Goal: Transaction & Acquisition: Book appointment/travel/reservation

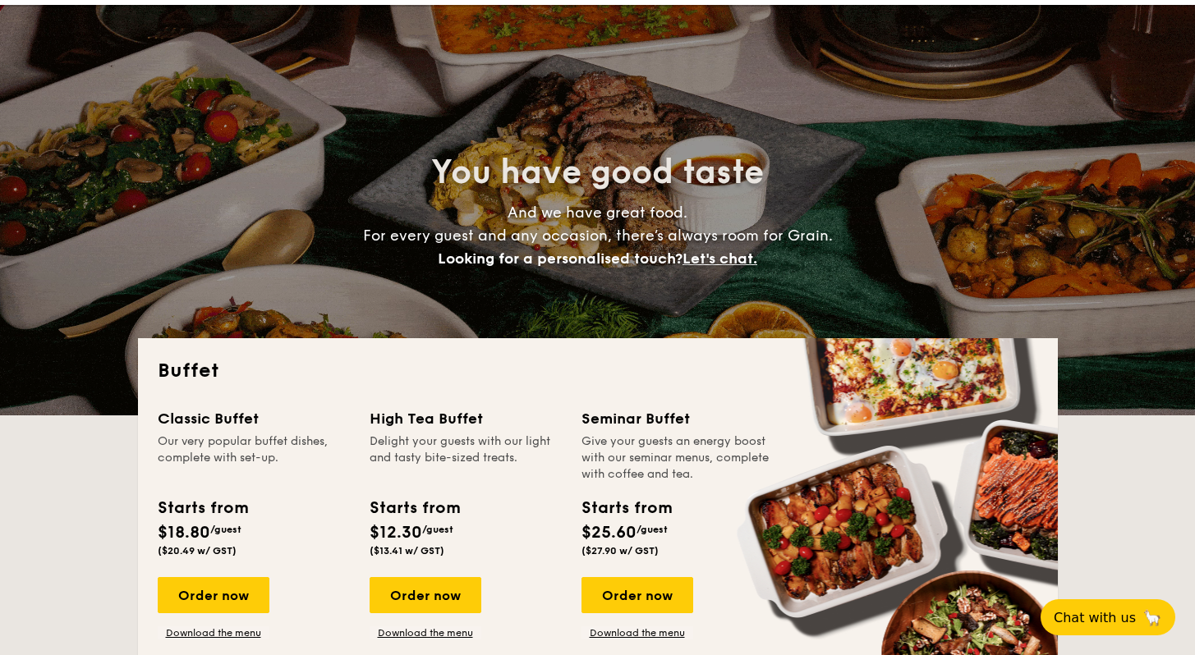
scroll to position [132, 0]
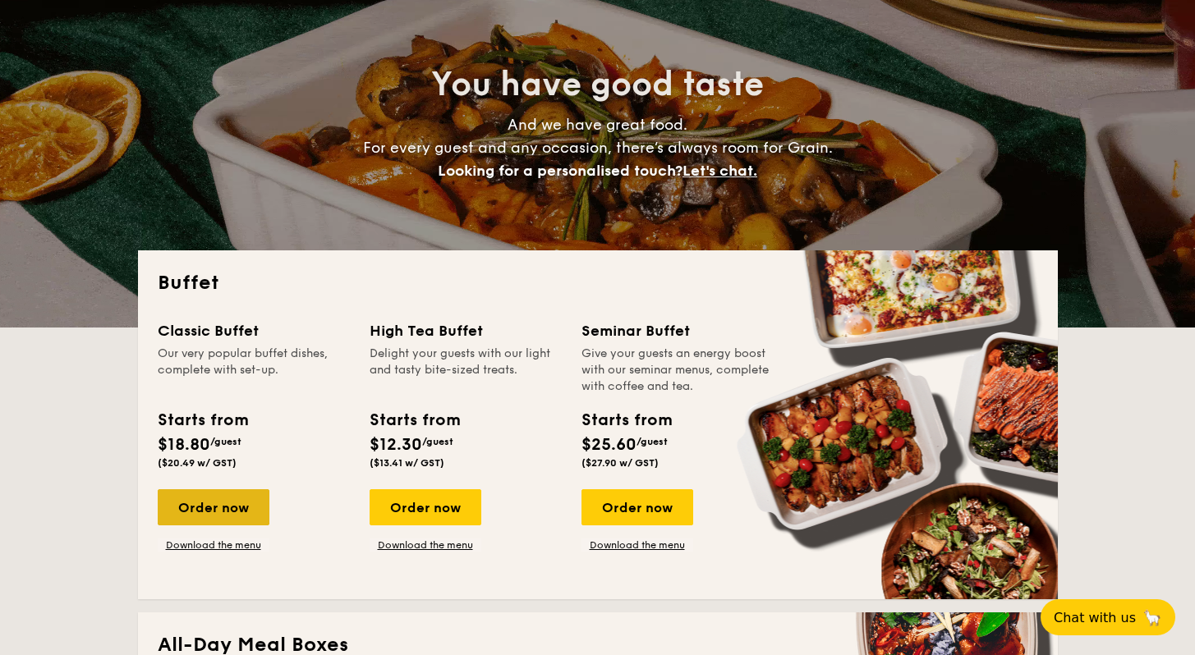
click at [263, 500] on div "Order now" at bounding box center [214, 507] width 112 height 36
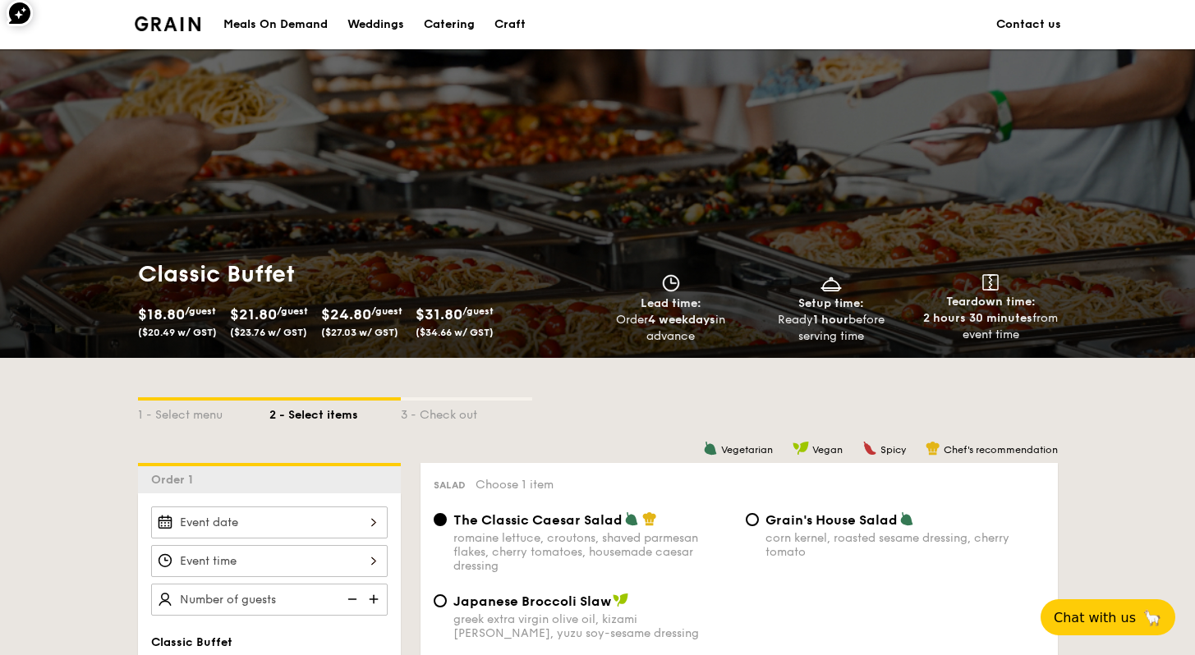
scroll to position [276, 0]
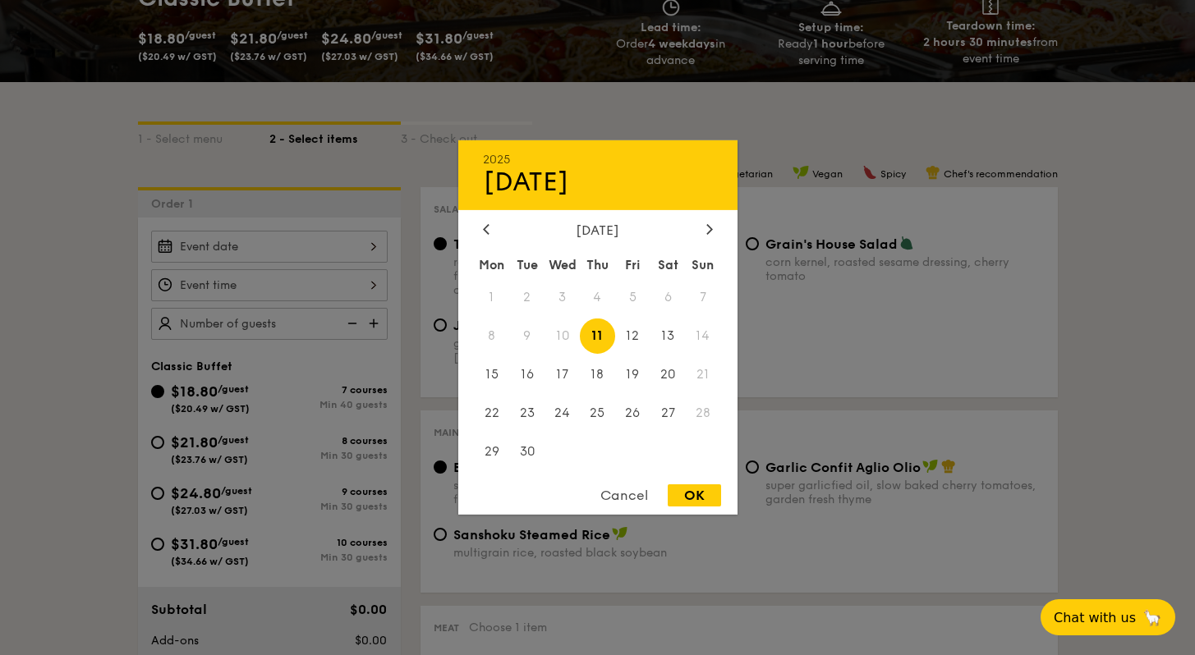
click at [347, 236] on div "2025 Sep 11 September 2025 Mon Tue Wed Thu Fri Sat Sun 1 2 3 4 5 6 7 8 9 10 11 …" at bounding box center [269, 247] width 236 height 32
click at [659, 415] on span "27" at bounding box center [667, 412] width 35 height 35
click at [686, 490] on div "OK" at bounding box center [694, 495] width 53 height 22
type input "Sep 27, 2025"
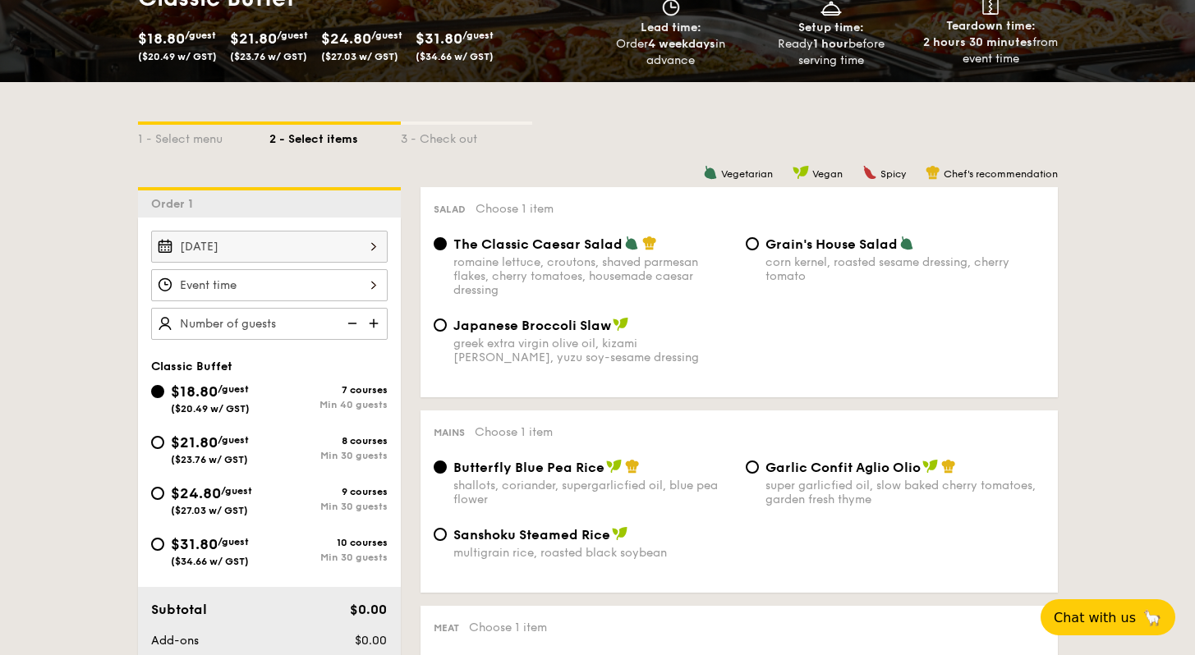
click at [264, 281] on div at bounding box center [269, 285] width 236 height 32
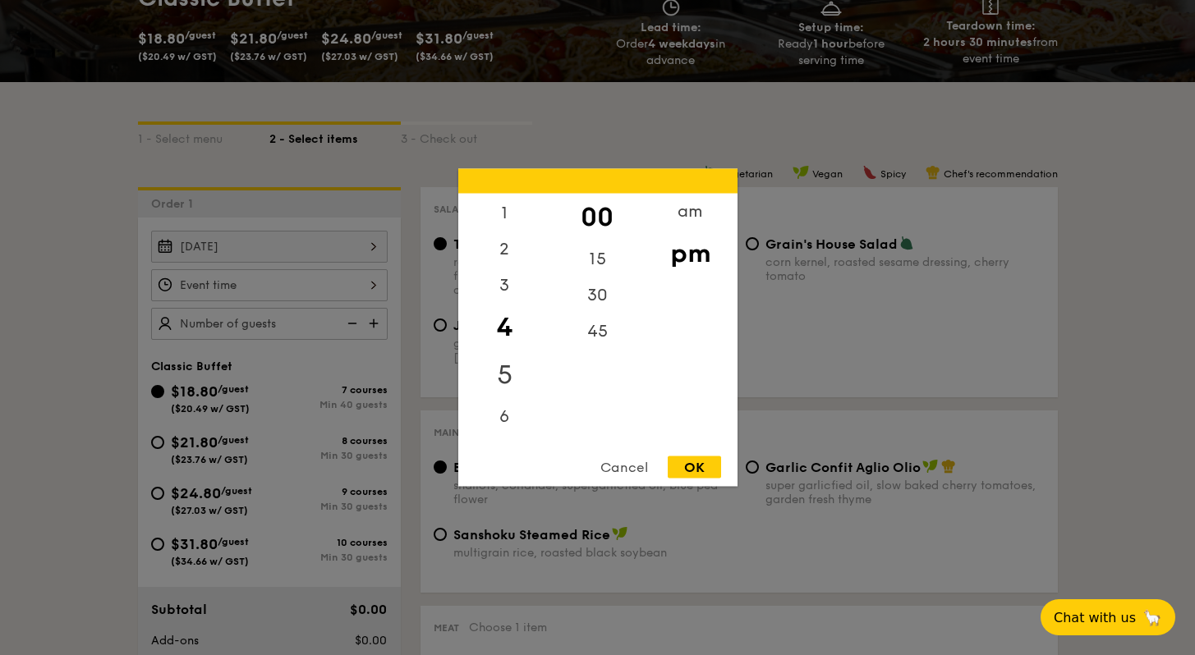
scroll to position [37, 0]
click at [507, 408] on div "6" at bounding box center [504, 409] width 93 height 48
click at [514, 397] on div "6" at bounding box center [504, 398] width 93 height 48
click at [709, 461] on div "OK" at bounding box center [694, 467] width 53 height 22
type input "6:00PM"
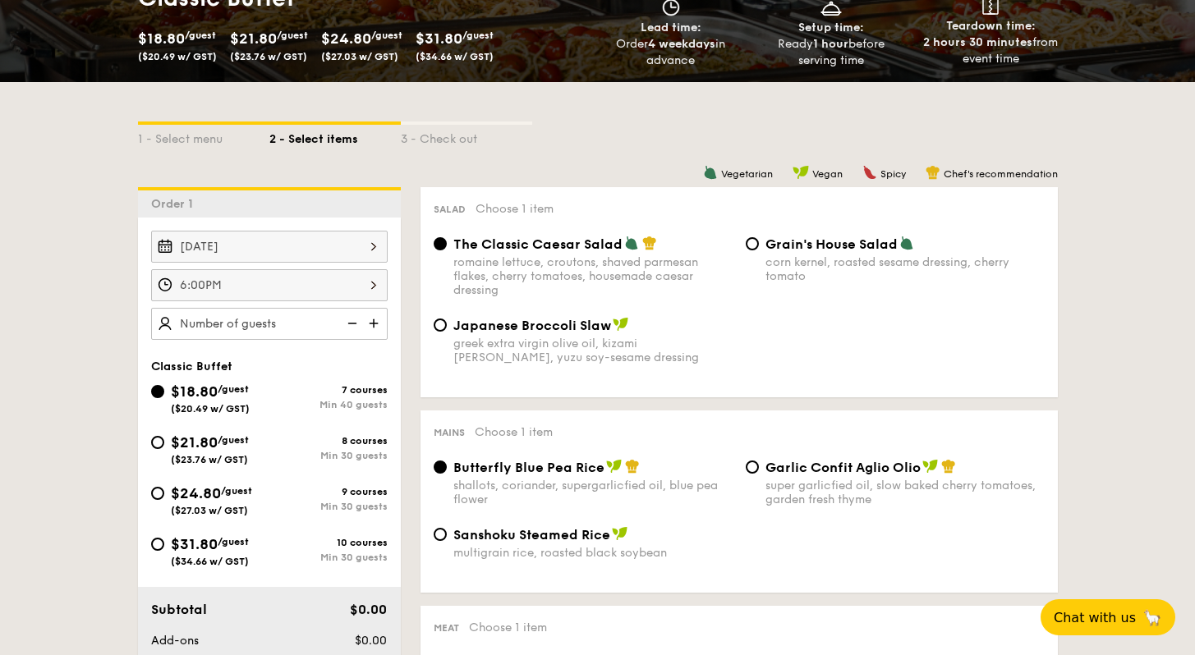
click at [371, 323] on img at bounding box center [375, 323] width 25 height 31
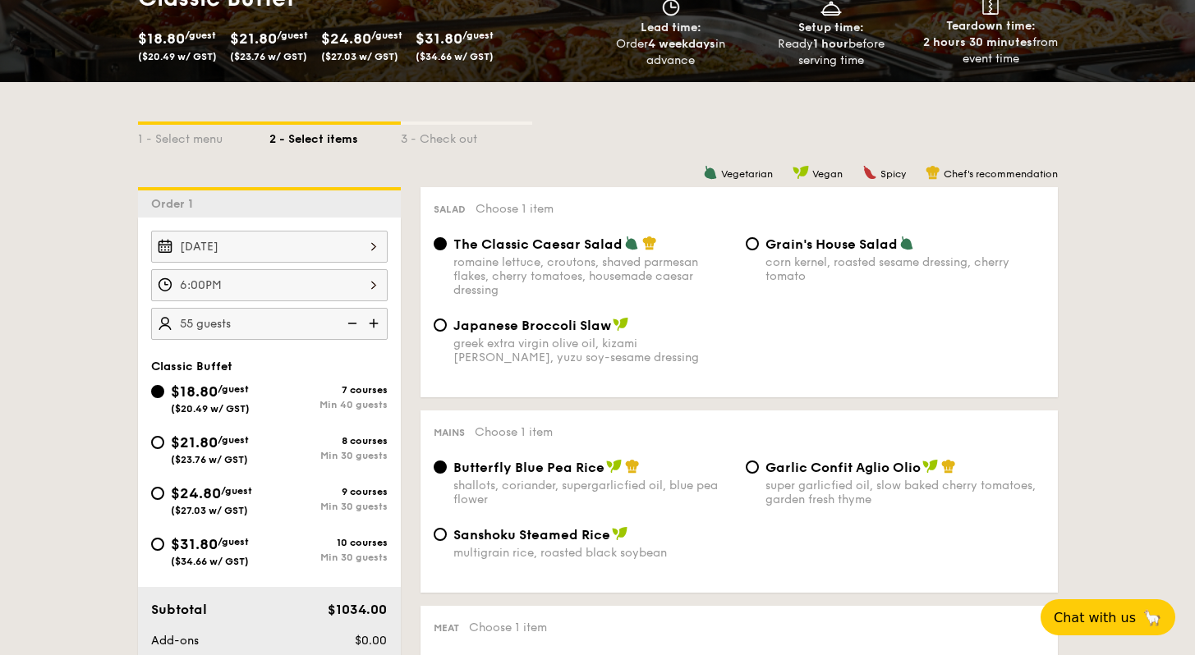
type input "60 guests"
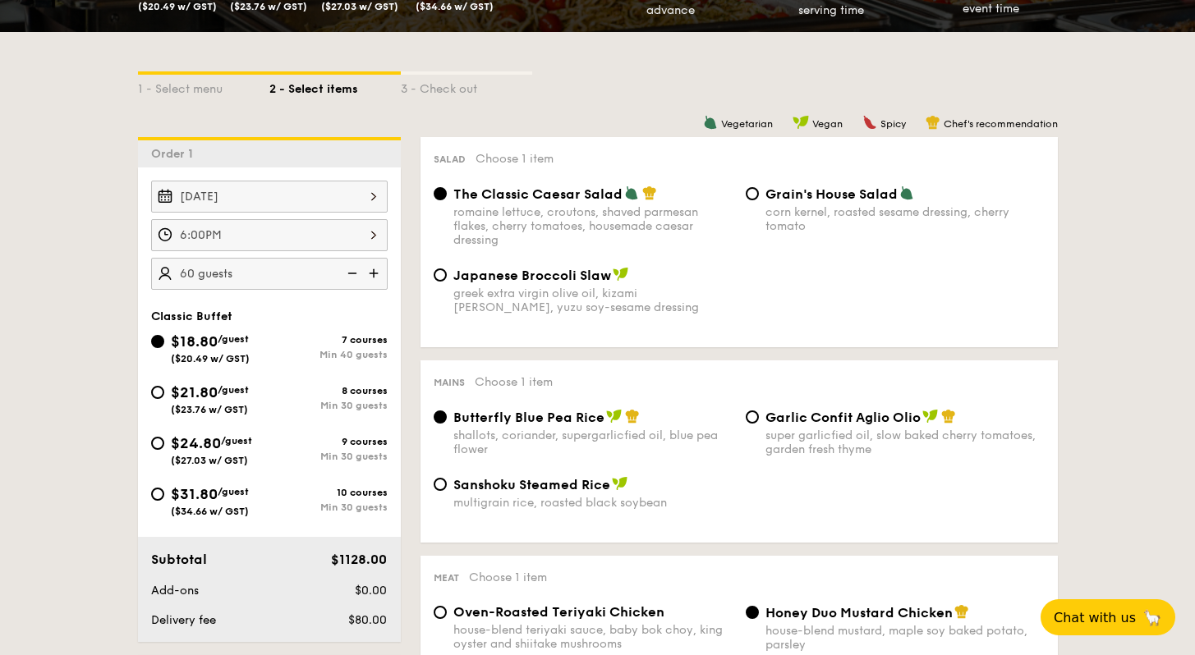
scroll to position [327, 0]
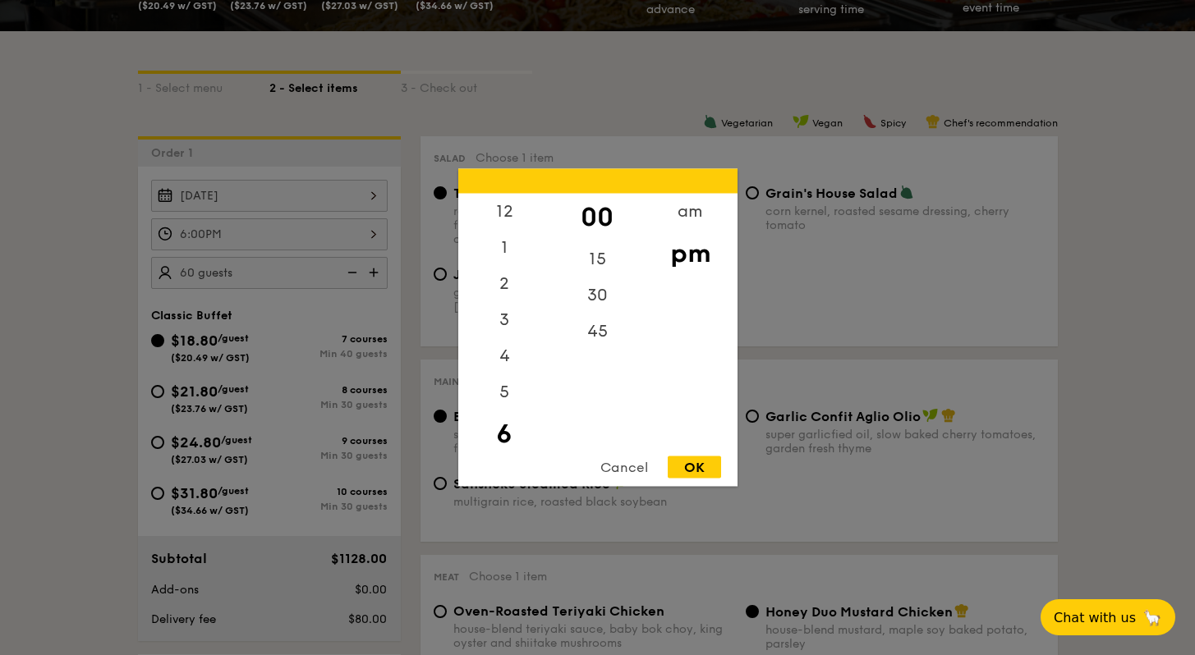
click at [260, 229] on div "6:00PM 12 1 2 3 4 5 6 7 8 9 10 11 00 15 30 45 am pm Cancel OK" at bounding box center [269, 234] width 236 height 32
click at [498, 359] on div "5" at bounding box center [504, 362] width 93 height 48
click at [604, 335] on div "45" at bounding box center [597, 338] width 93 height 48
click at [703, 470] on div "OK" at bounding box center [694, 467] width 53 height 22
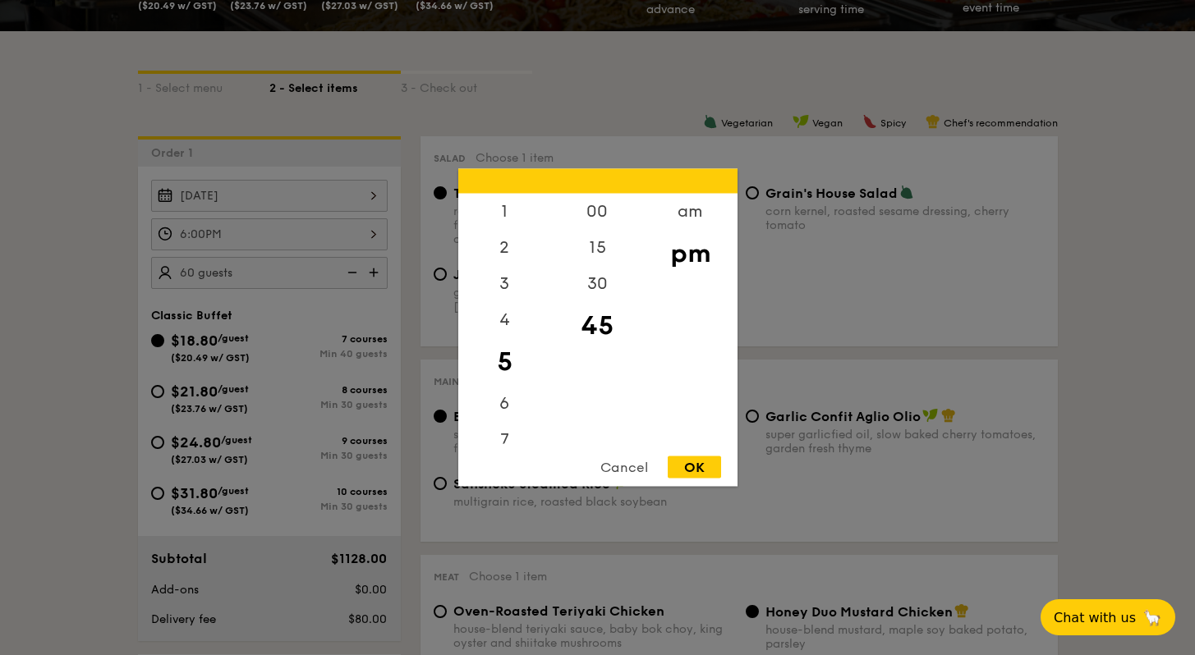
type input "5:45PM"
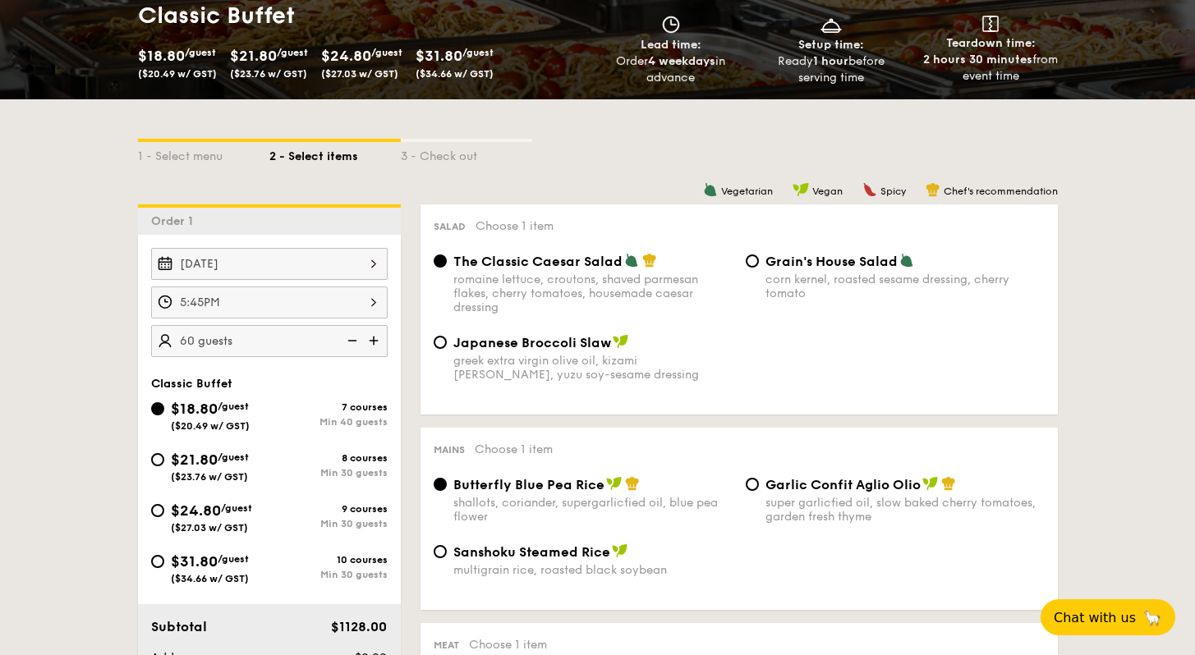
scroll to position [259, 0]
click at [354, 345] on img at bounding box center [350, 340] width 25 height 31
type input "55 guests"
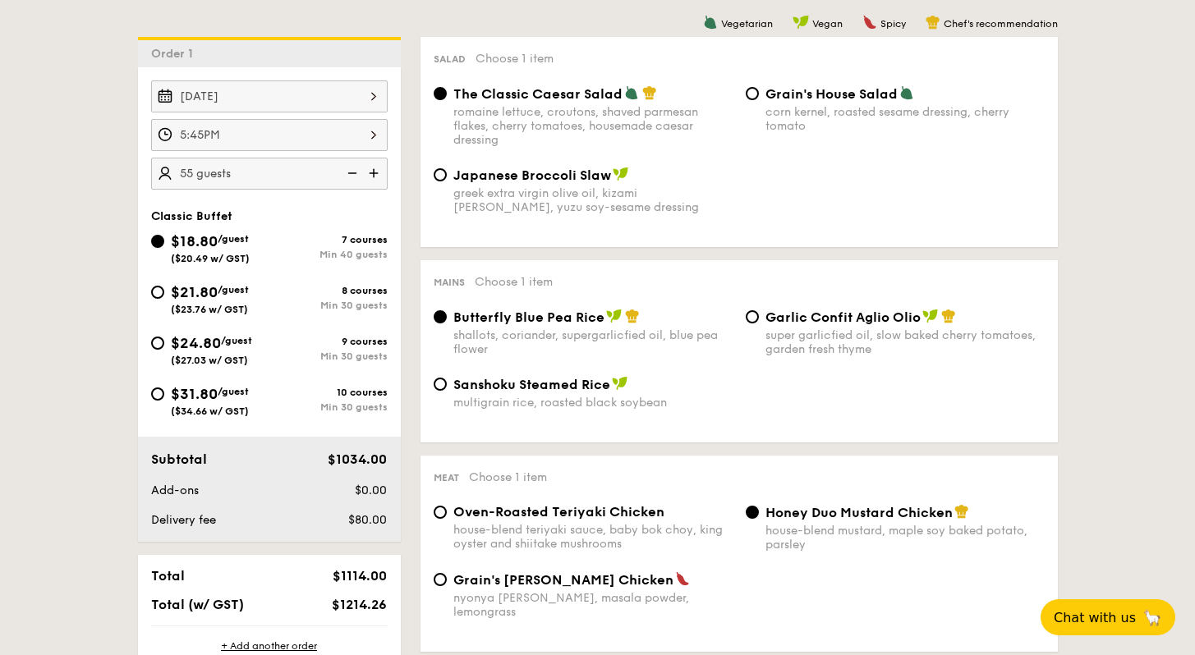
scroll to position [397, 0]
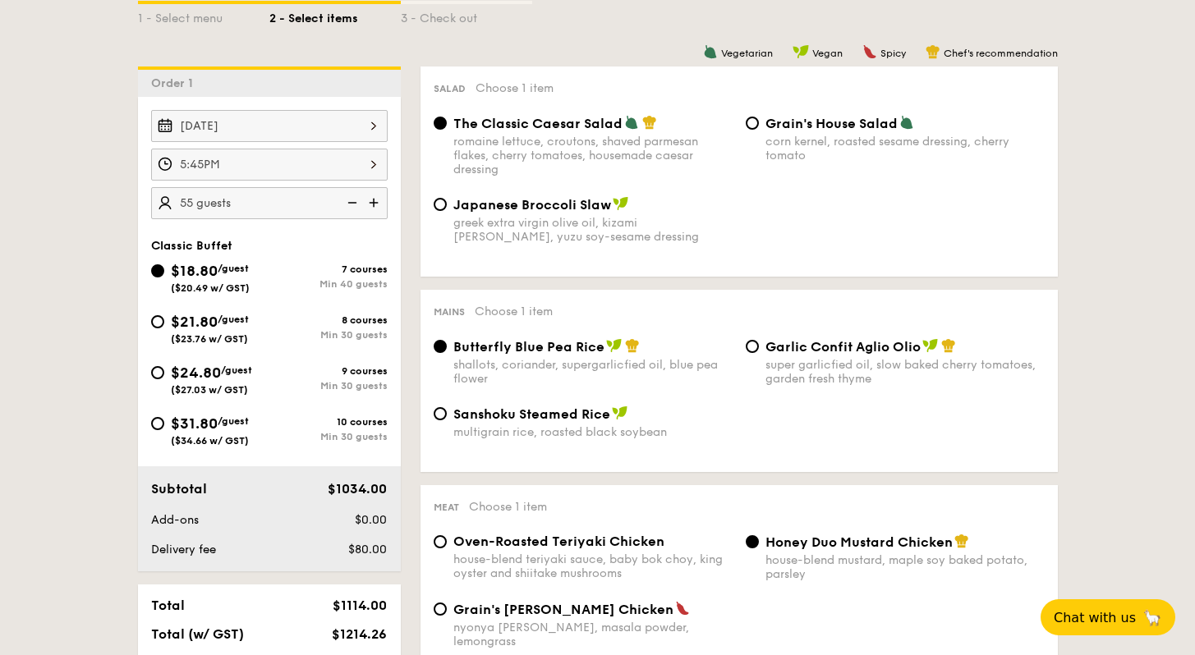
click at [329, 154] on div "5:45PM" at bounding box center [269, 165] width 236 height 32
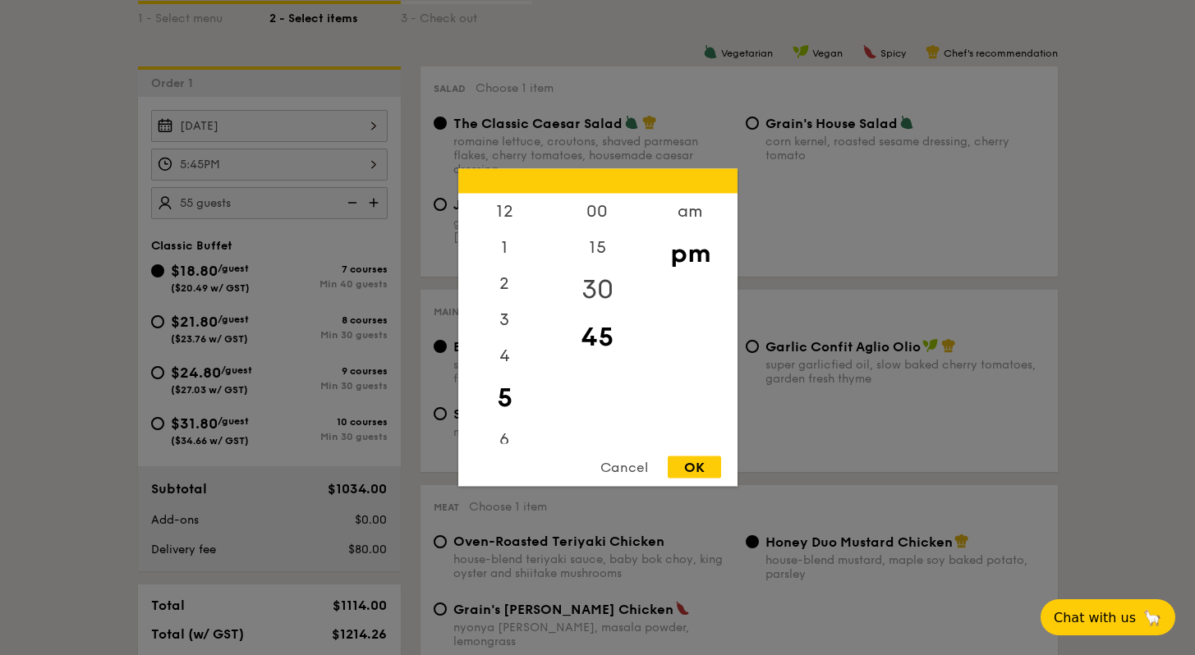
click at [598, 290] on div "30" at bounding box center [597, 290] width 93 height 48
click at [708, 462] on div "OK" at bounding box center [694, 467] width 53 height 22
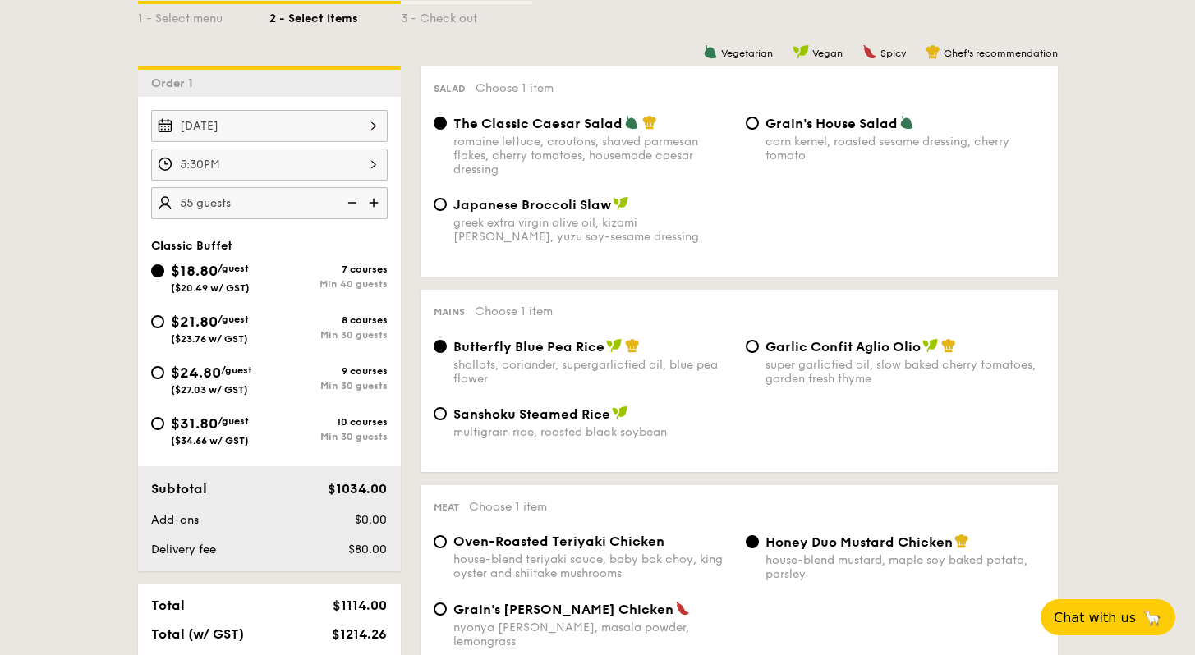
click at [340, 163] on div "5:30PM" at bounding box center [269, 165] width 236 height 32
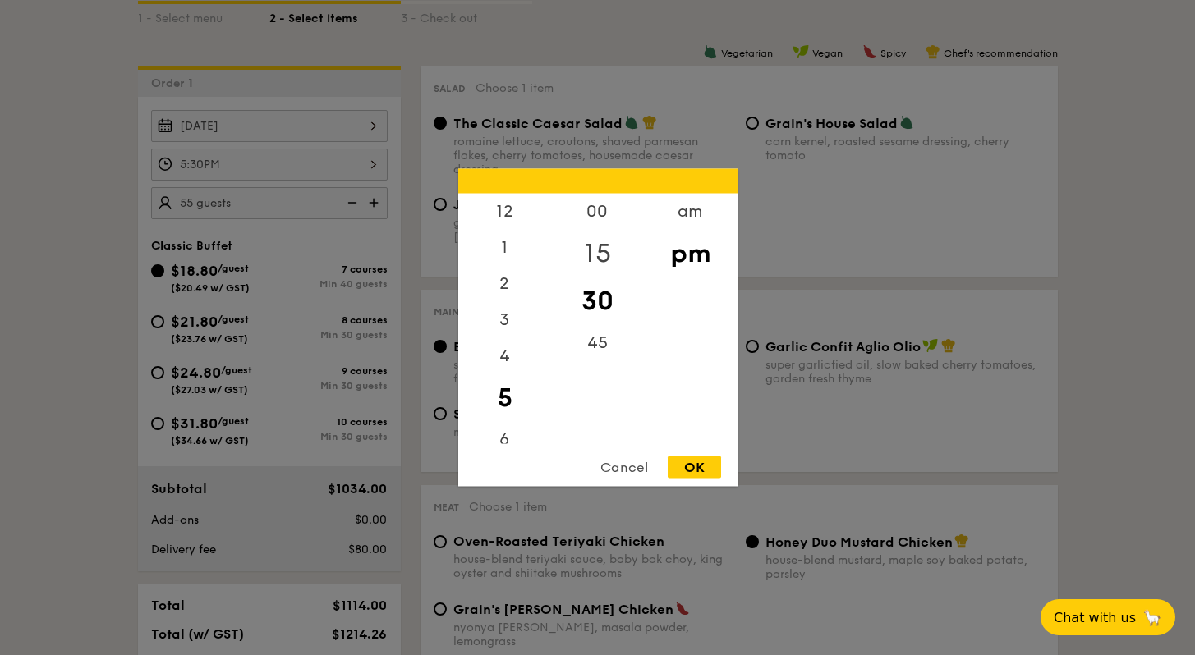
click at [595, 238] on div "15" at bounding box center [597, 254] width 93 height 48
click at [707, 471] on div "OK" at bounding box center [694, 467] width 53 height 22
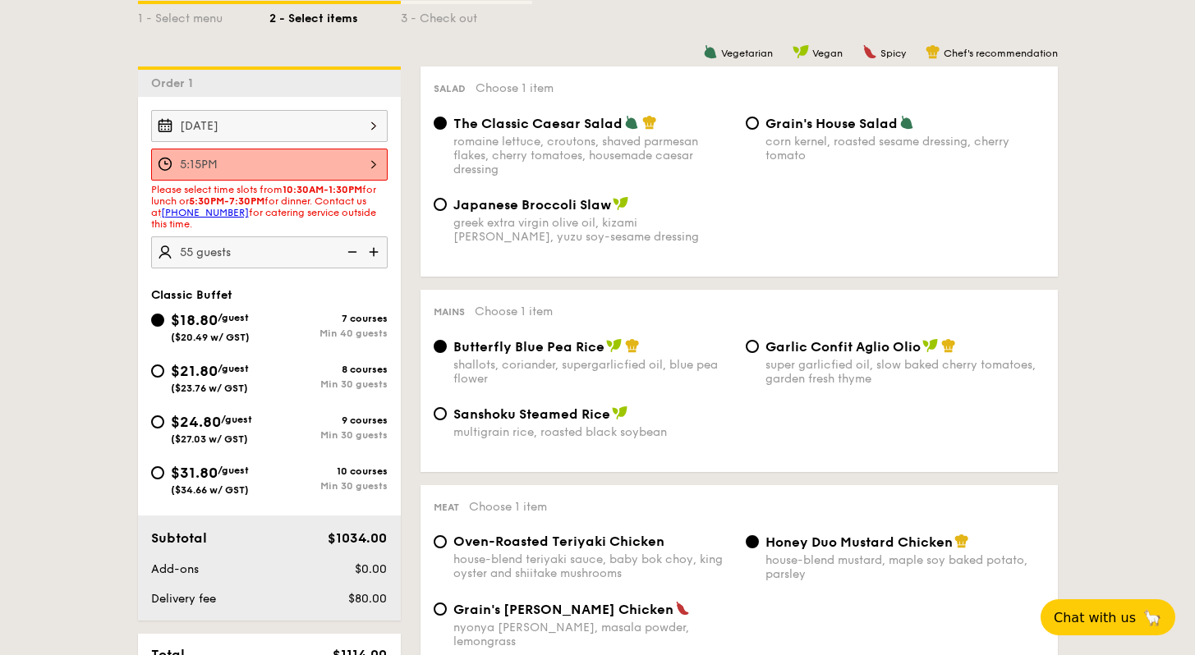
click at [250, 167] on div "5:15PM" at bounding box center [269, 165] width 236 height 32
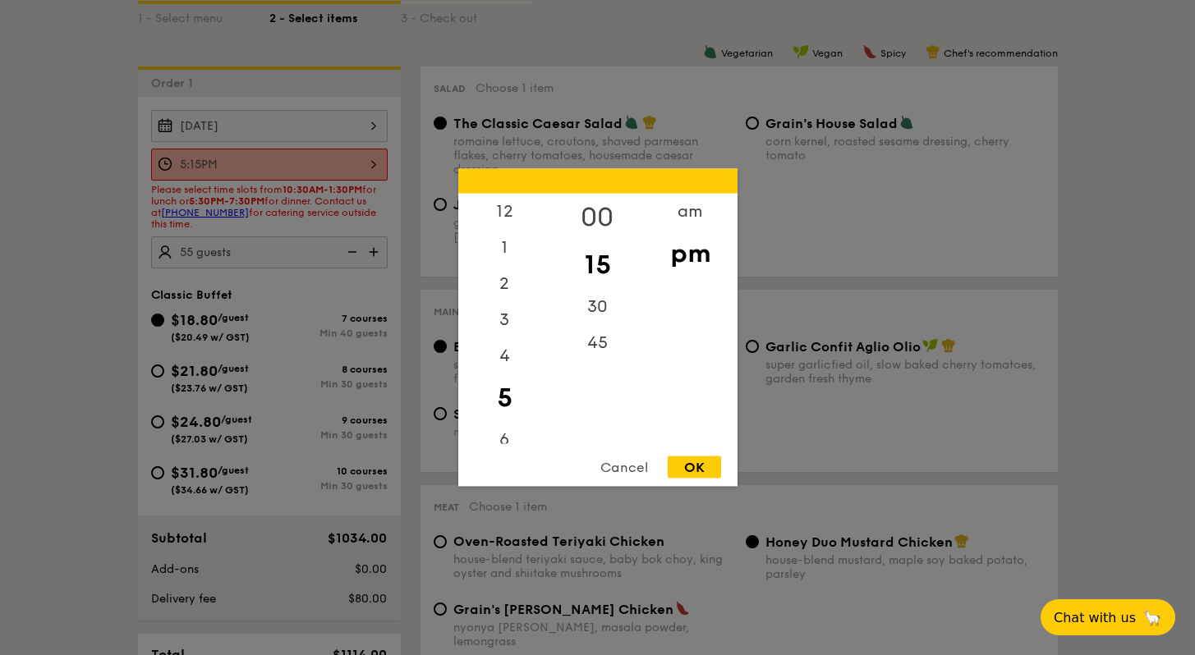
click at [585, 211] on div "00" at bounding box center [597, 218] width 93 height 48
click at [701, 465] on div "OK" at bounding box center [694, 467] width 53 height 22
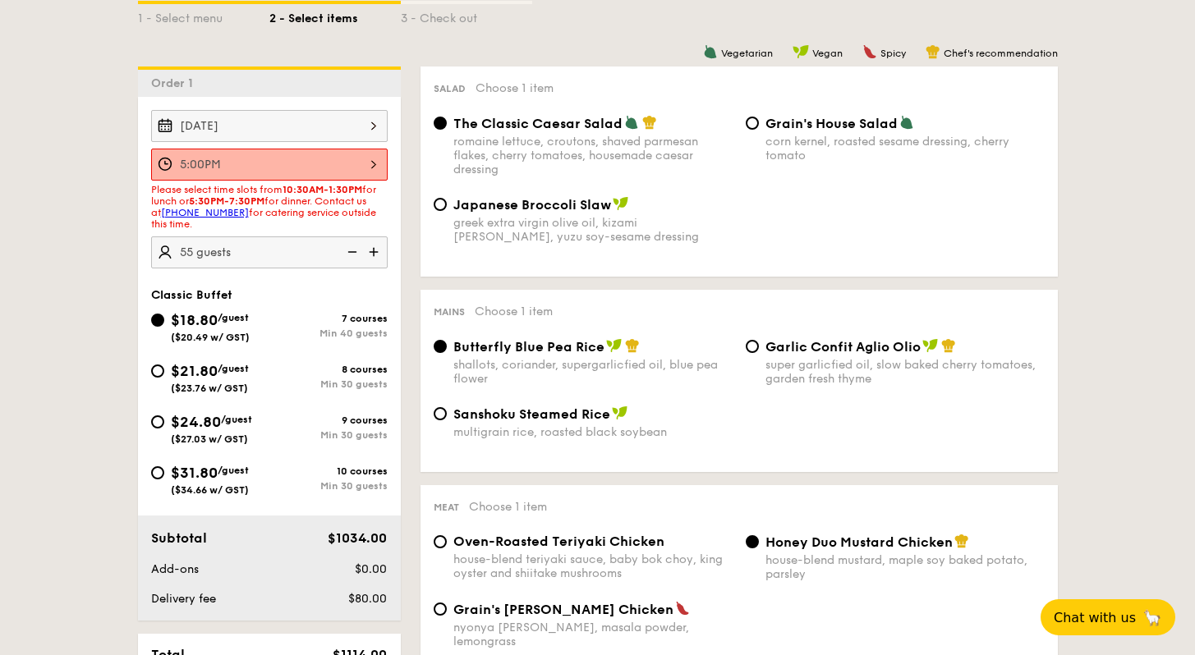
click at [349, 175] on div "5:00PM" at bounding box center [269, 165] width 236 height 32
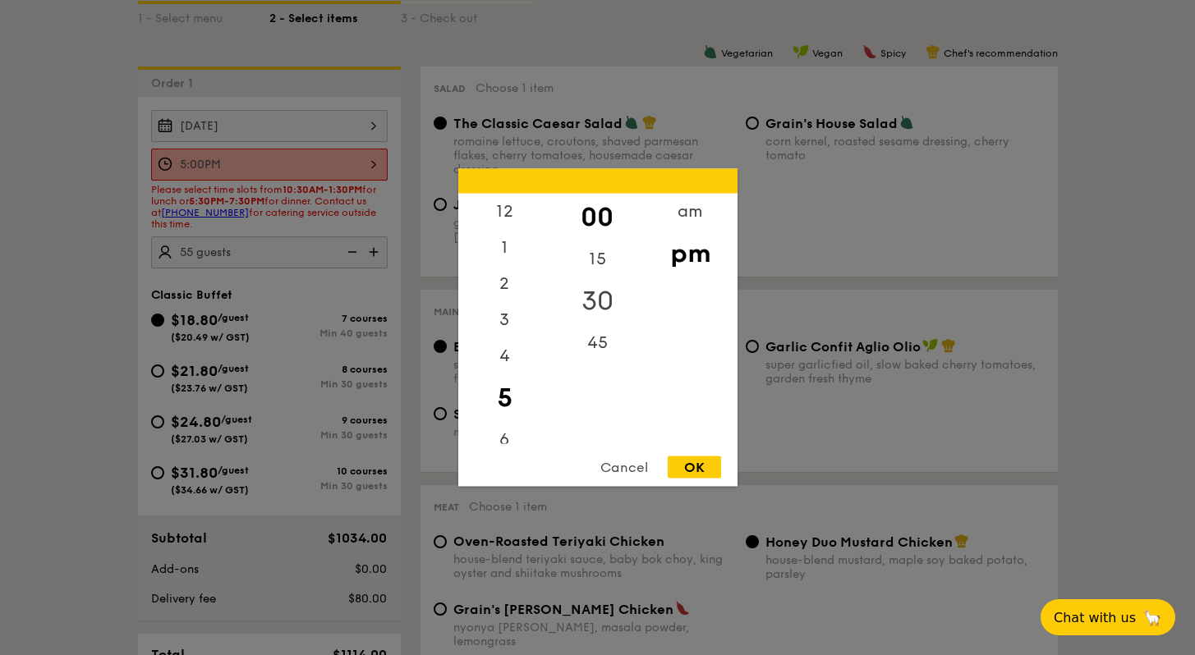
click at [585, 292] on div "30" at bounding box center [597, 302] width 93 height 48
click at [598, 245] on div "15" at bounding box center [597, 254] width 93 height 48
click at [596, 295] on div "30" at bounding box center [597, 302] width 93 height 48
click at [715, 466] on div "OK" at bounding box center [694, 467] width 53 height 22
type input "5:30PM"
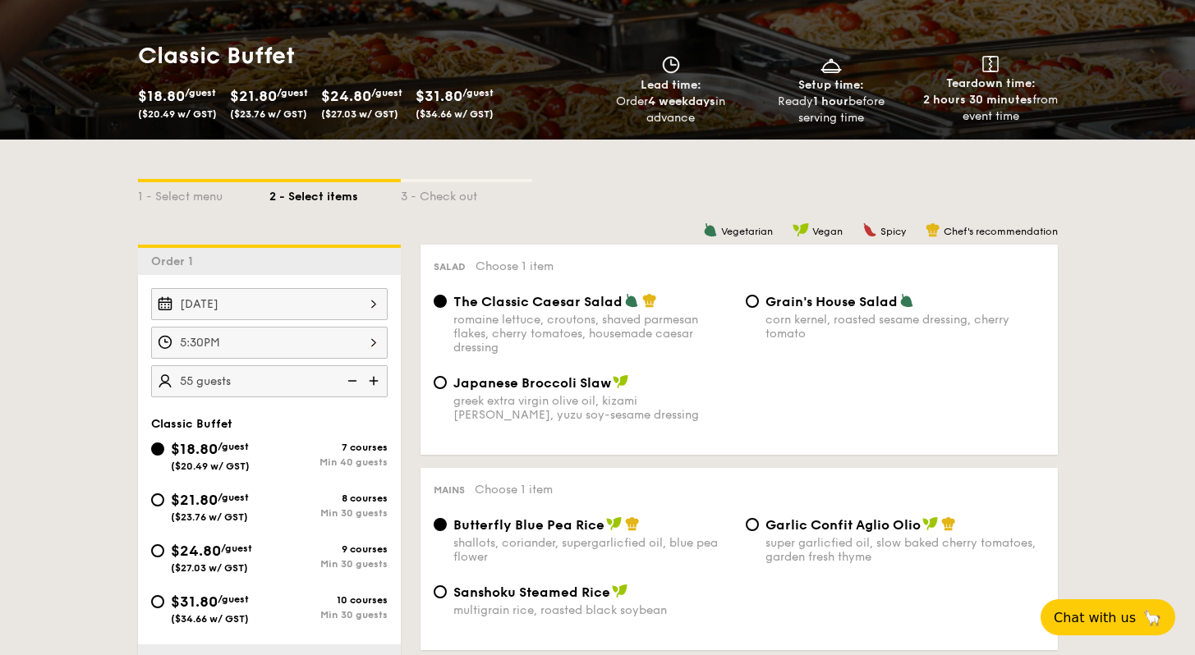
scroll to position [363, 0]
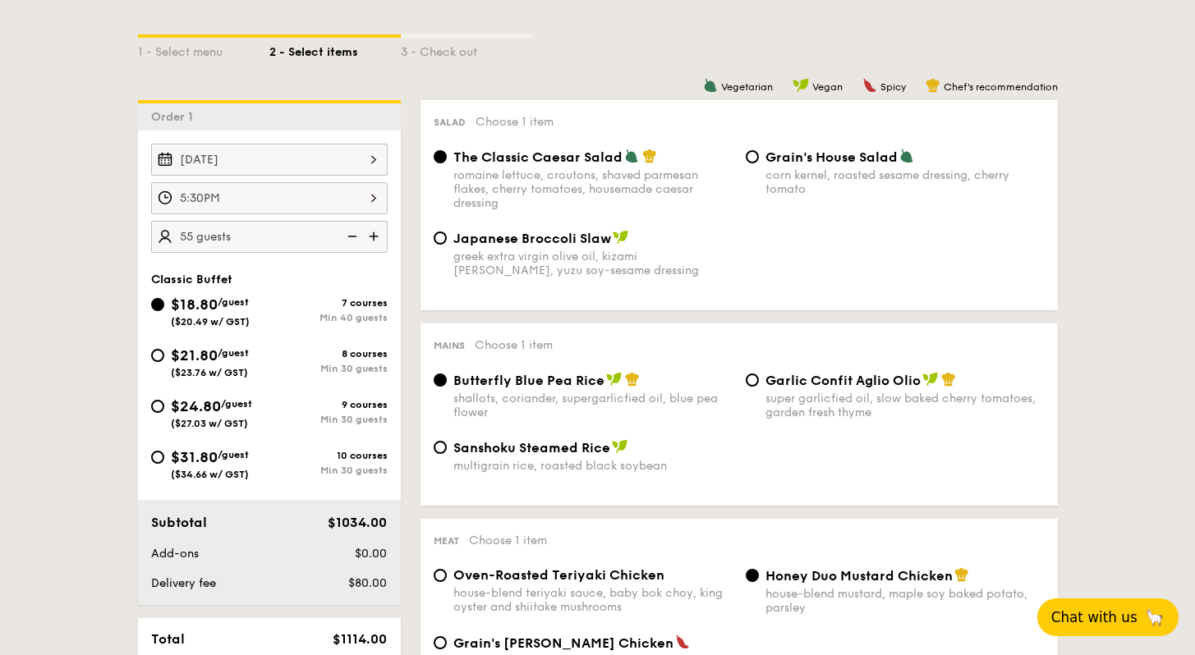
click at [1094, 603] on button "Chat with us 🦙" at bounding box center [1107, 618] width 141 height 38
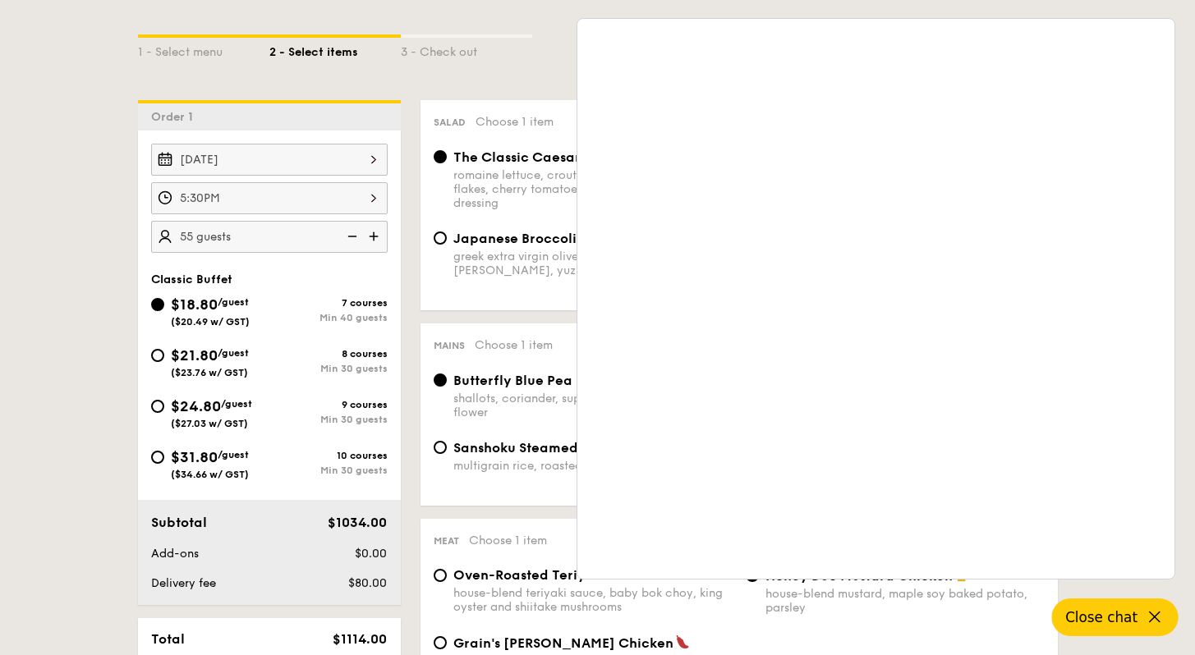
click at [1143, 615] on button "Close chat" at bounding box center [1115, 618] width 126 height 38
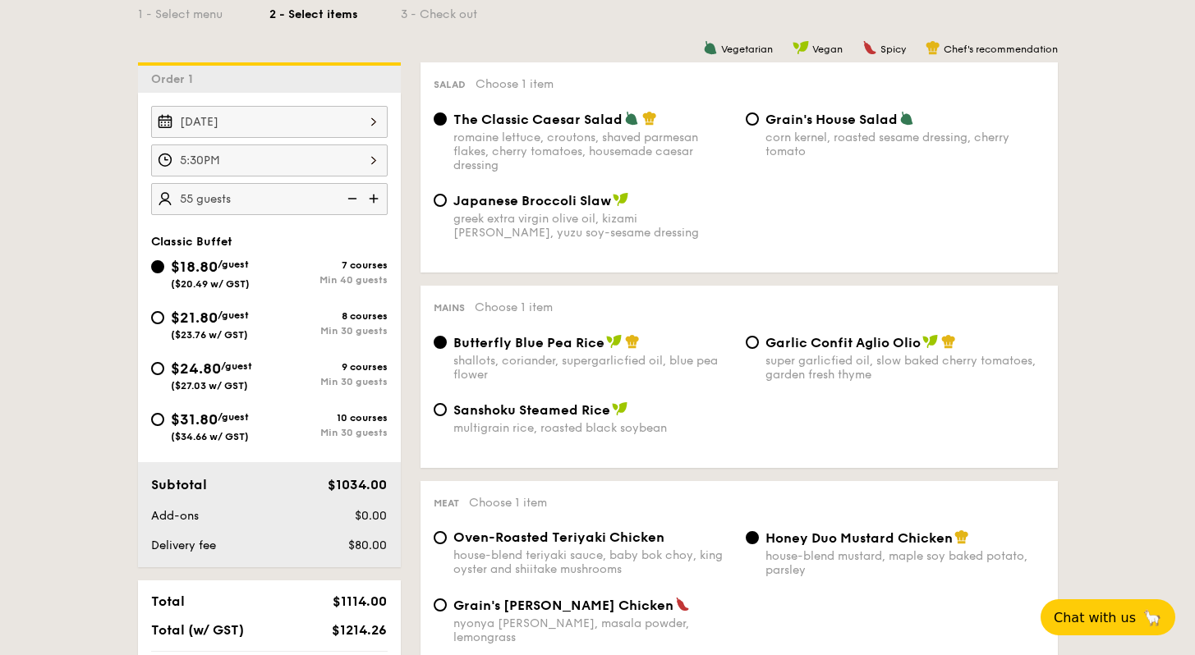
scroll to position [352, 0]
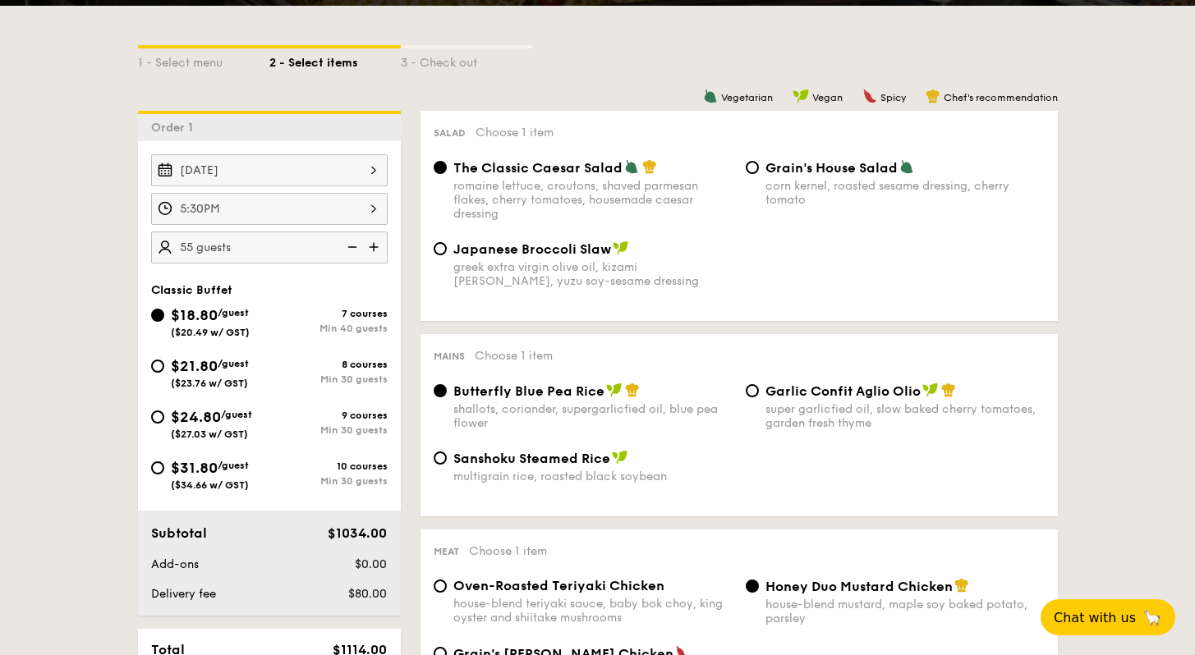
click at [188, 431] on span "($27.03 w/ GST)" at bounding box center [209, 434] width 77 height 11
click at [164, 424] on input "$24.80 /guest ($27.03 w/ GST) 9 courses Min 30 guests" at bounding box center [157, 417] width 13 height 13
radio input "true"
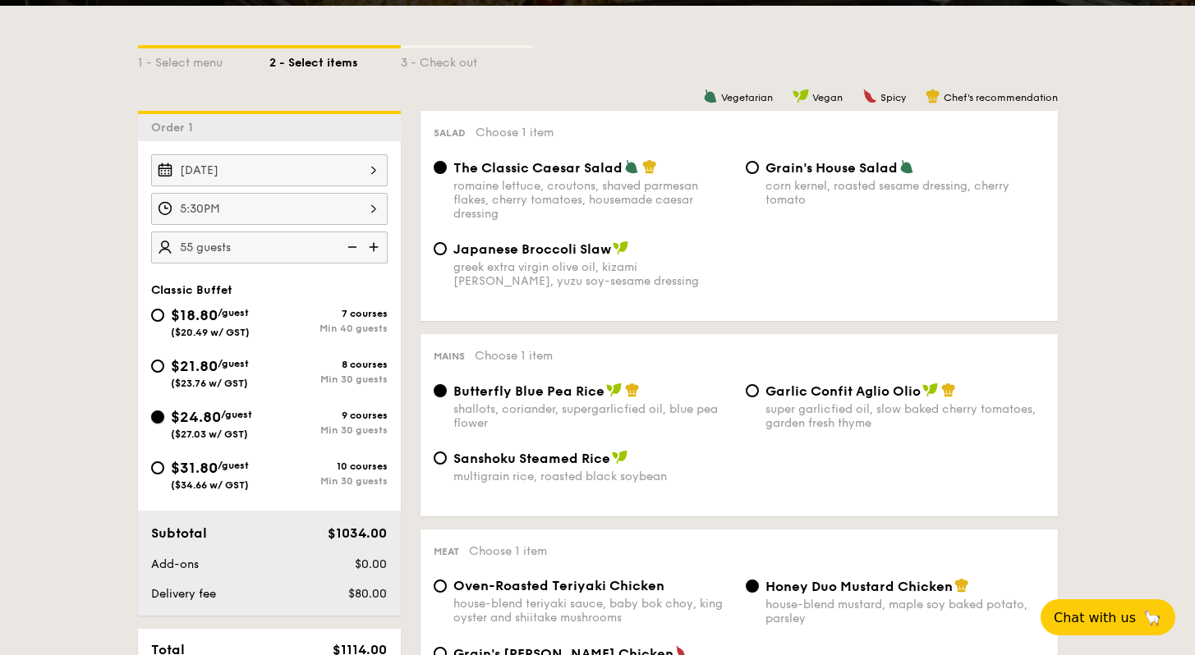
radio input "true"
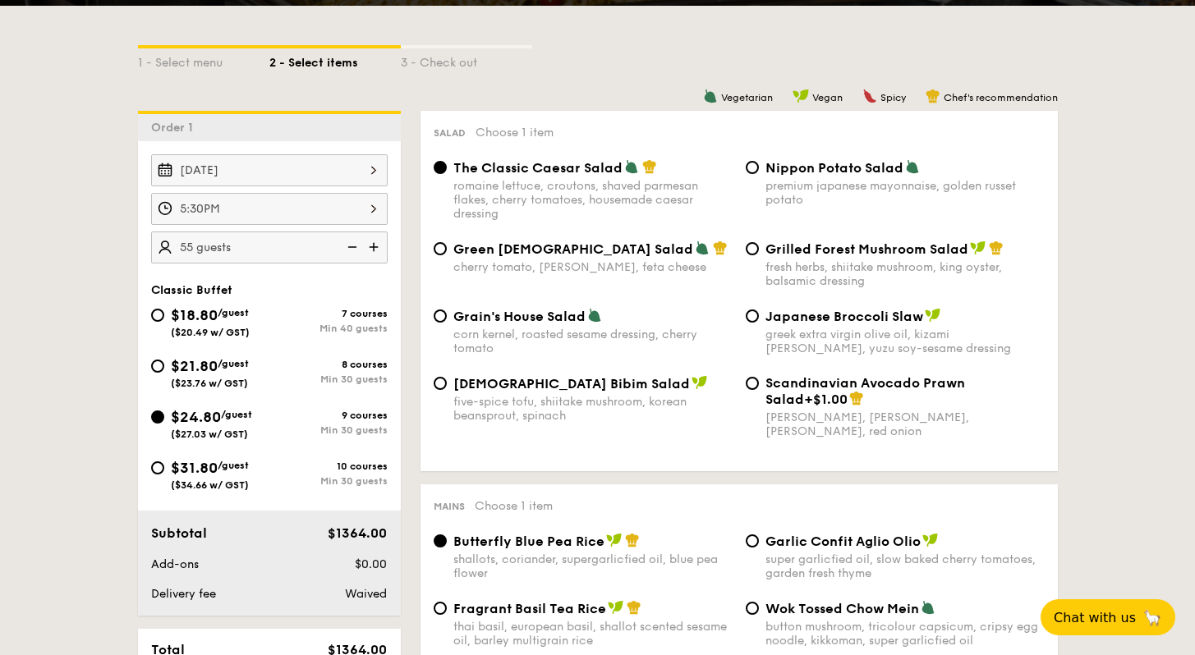
click at [161, 356] on div "$21.80 /guest ($23.76 w/ GST)" at bounding box center [210, 372] width 118 height 34
click at [161, 360] on input "$21.80 /guest ($23.76 w/ GST) 8 courses Min 30 guests" at bounding box center [157, 366] width 13 height 13
radio input "true"
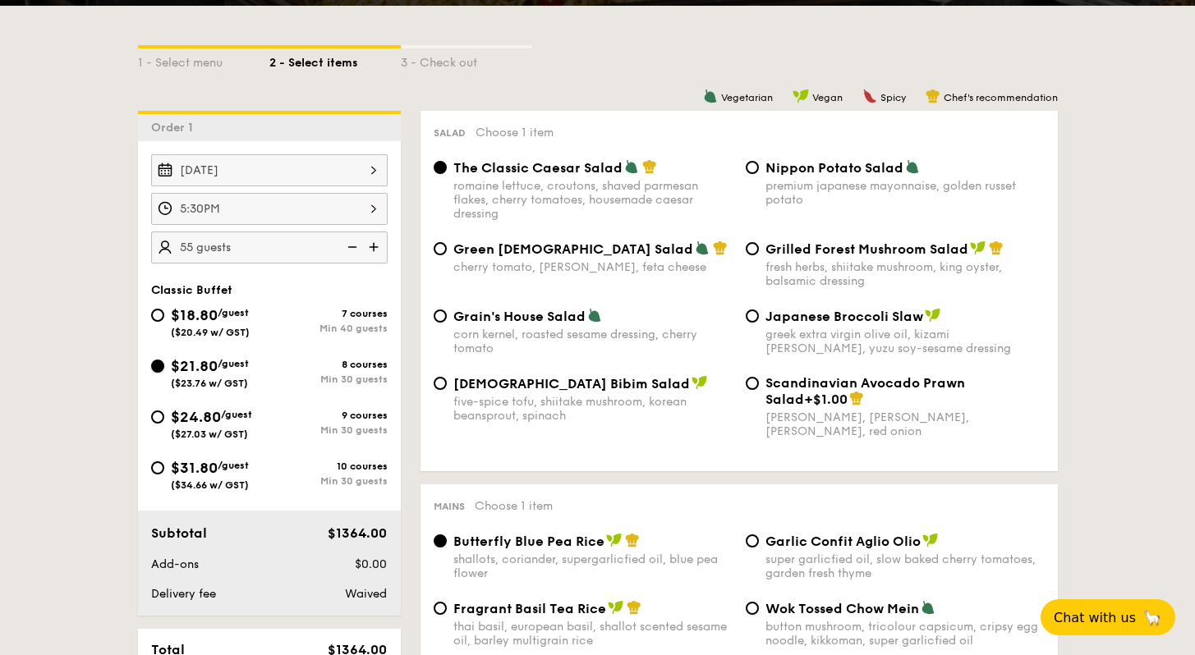
radio input "true"
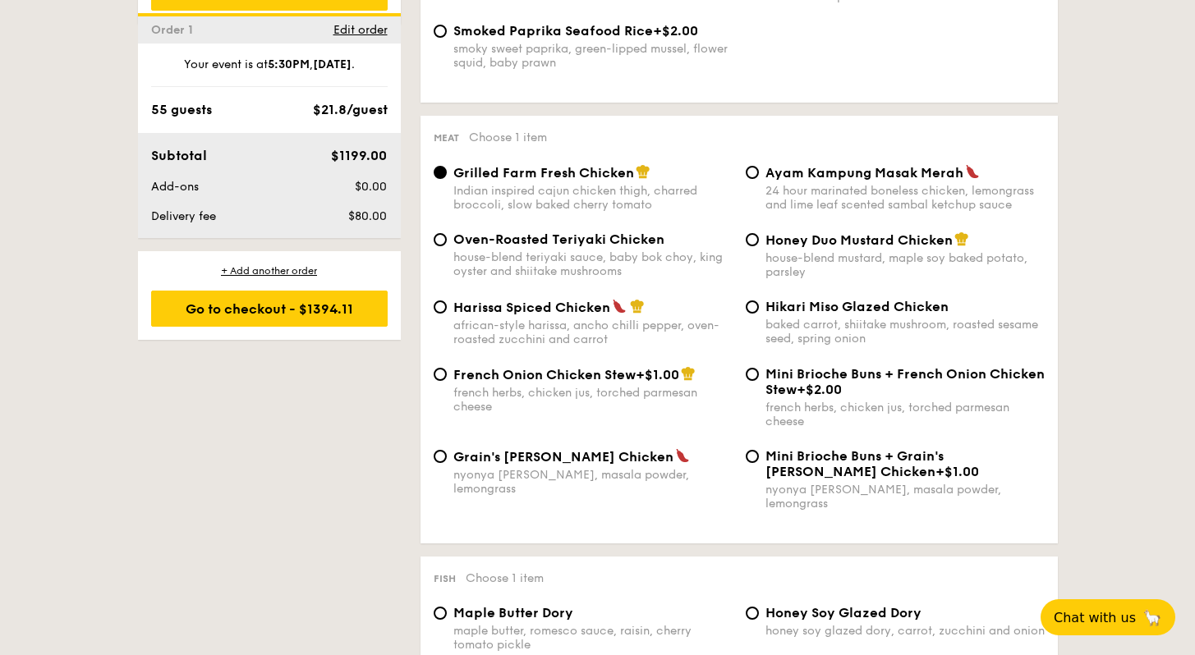
scroll to position [1116, 0]
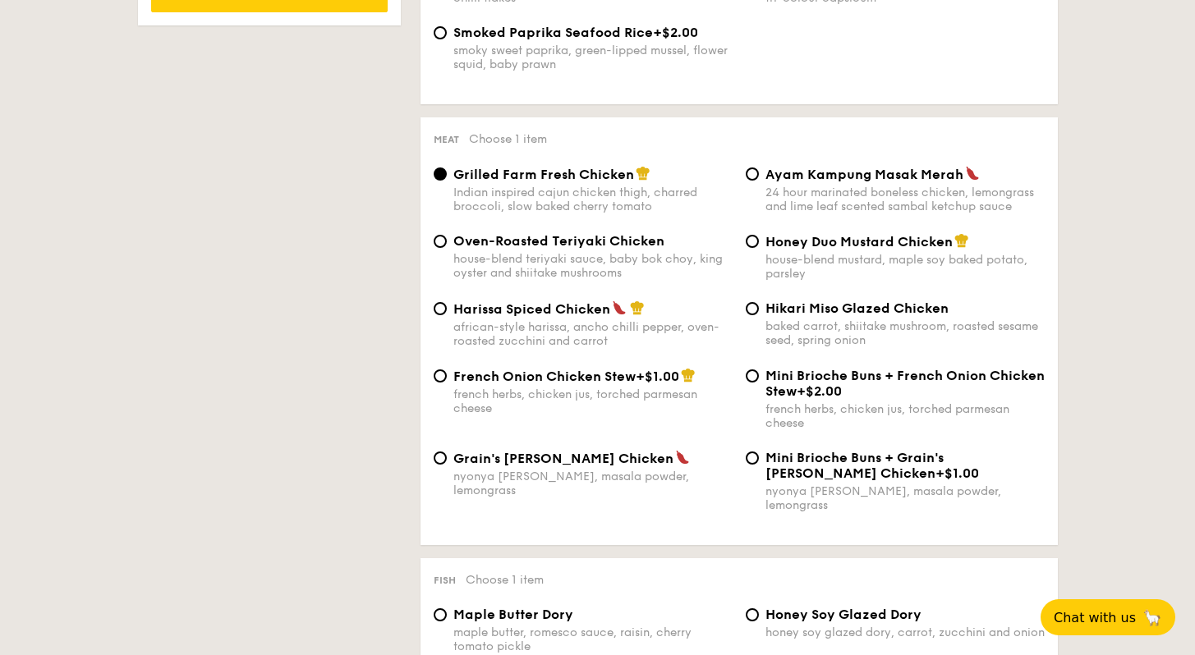
click at [939, 249] on span "Honey Duo Mustard Chicken" at bounding box center [858, 242] width 187 height 16
click at [759, 248] on input "Honey Duo Mustard Chicken house-blend mustard, maple soy baked potato, parsley" at bounding box center [752, 241] width 13 height 13
radio input "true"
click at [939, 249] on span "Honey Duo Mustard Chicken" at bounding box center [858, 242] width 187 height 16
click at [759, 248] on input "Honey Duo Mustard Chicken house-blend mustard, maple soy baked potato, parsley" at bounding box center [752, 241] width 13 height 13
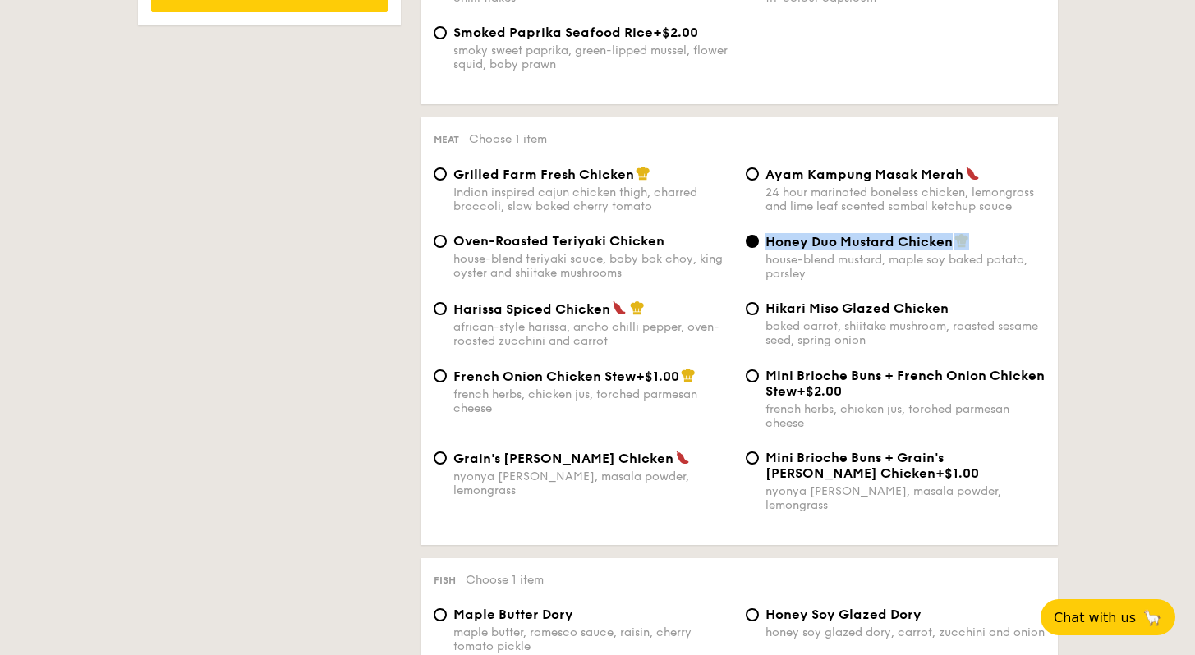
click at [939, 249] on span "Honey Duo Mustard Chicken" at bounding box center [858, 242] width 187 height 16
click at [759, 248] on input "Honey Duo Mustard Chicken house-blend mustard, maple soy baked potato, parsley" at bounding box center [752, 241] width 13 height 13
click at [851, 231] on div "Grilled Farm Fresh Chicken Indian inspired cajun chicken thigh, charred broccol…" at bounding box center [739, 199] width 624 height 67
drag, startPoint x: 770, startPoint y: 250, endPoint x: 912, endPoint y: 255, distance: 142.1
click at [911, 250] on span "Honey Duo Mustard Chicken" at bounding box center [858, 242] width 187 height 16
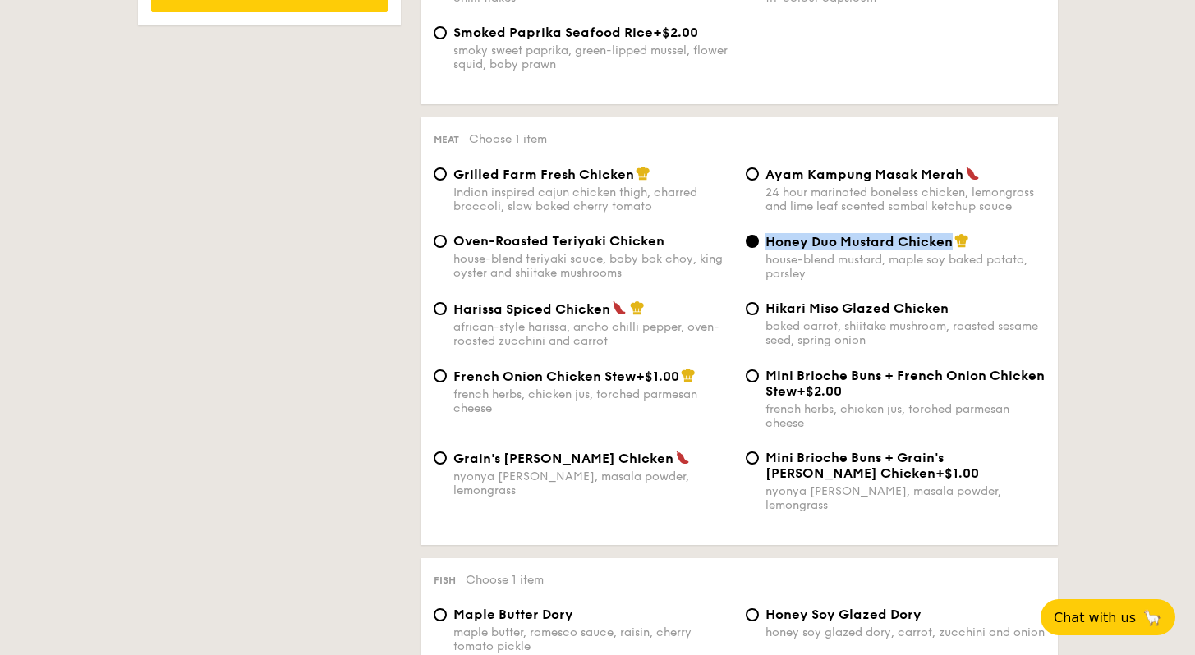
drag, startPoint x: 949, startPoint y: 252, endPoint x: 767, endPoint y: 248, distance: 182.3
click at [767, 248] on span "Honey Duo Mustard Chicken" at bounding box center [858, 242] width 187 height 16
copy span "Honey Duo Mustard Chicken"
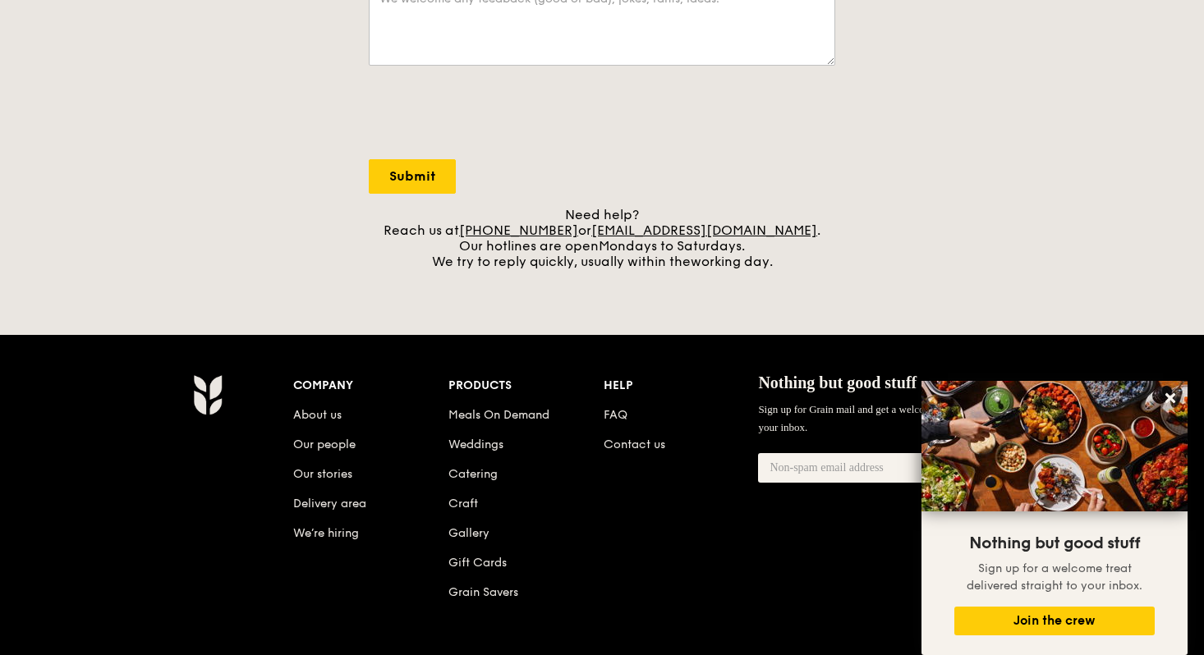
scroll to position [517, 0]
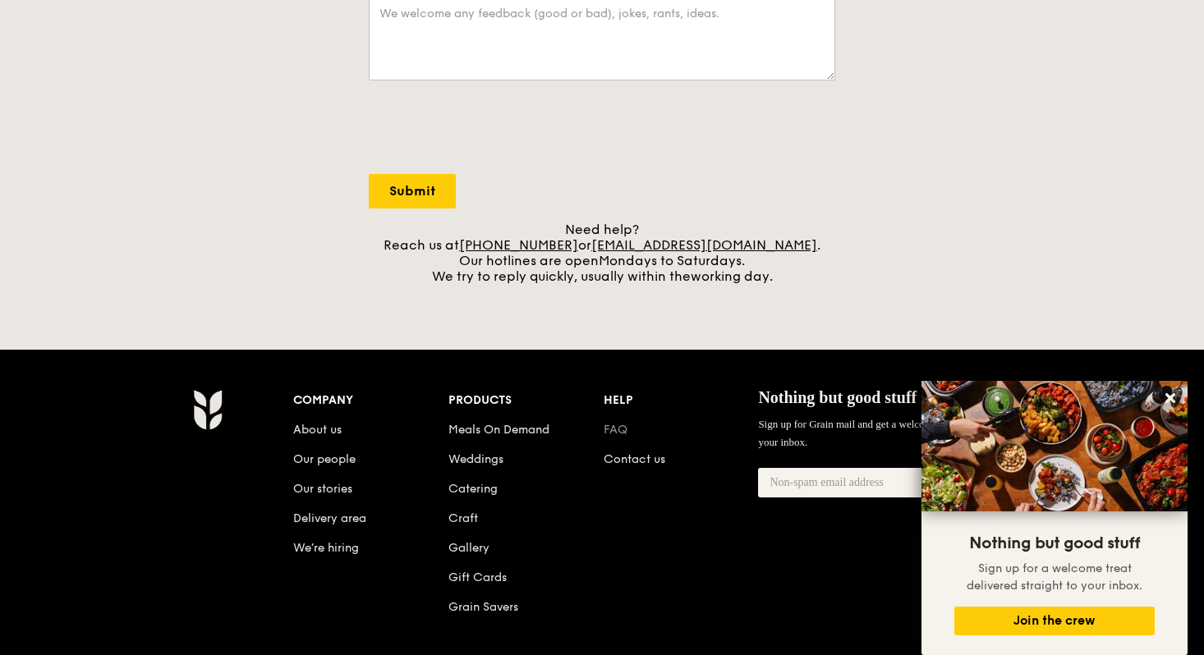
click at [625, 434] on link "FAQ" at bounding box center [615, 430] width 24 height 14
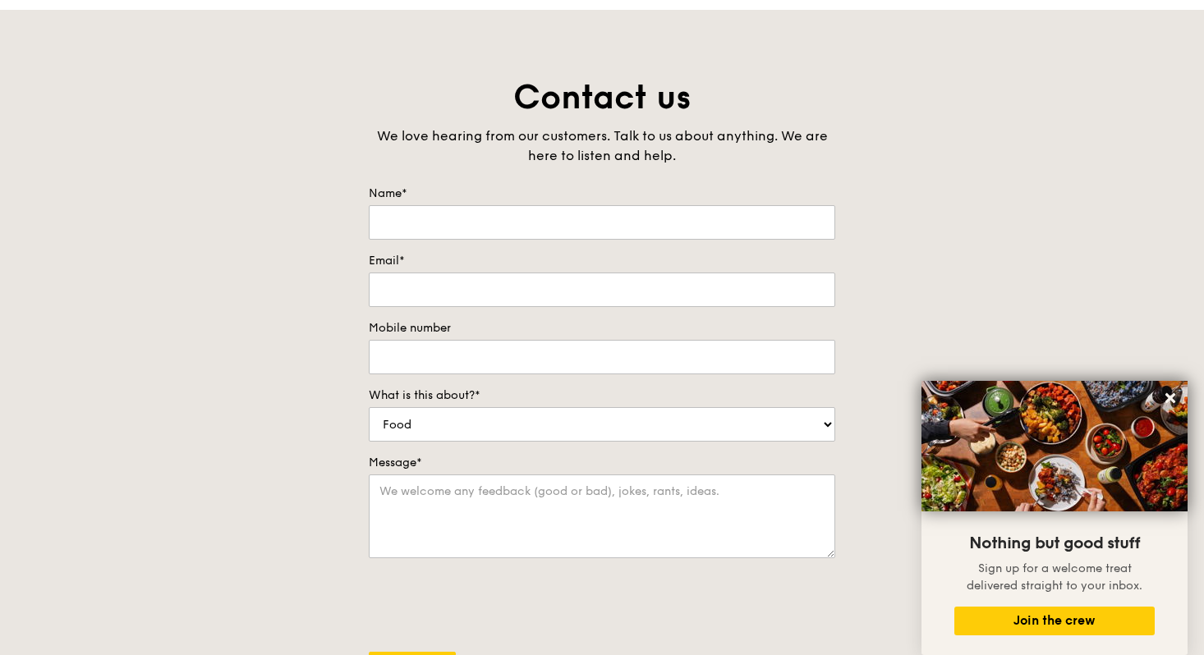
scroll to position [0, 0]
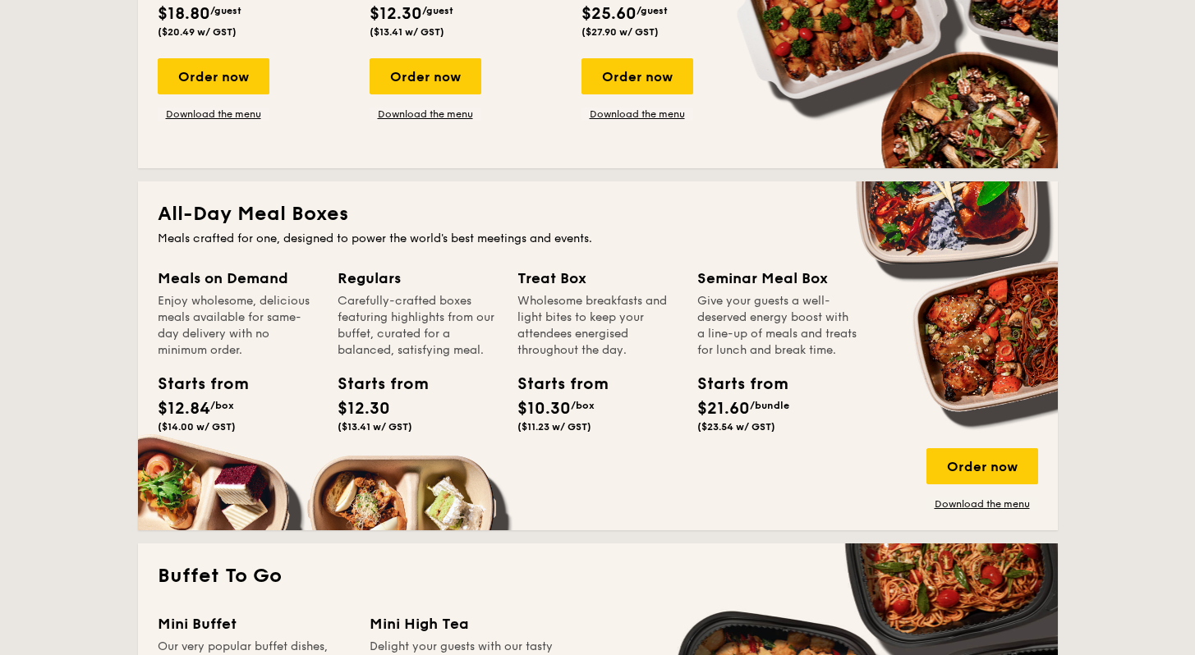
scroll to position [535, 0]
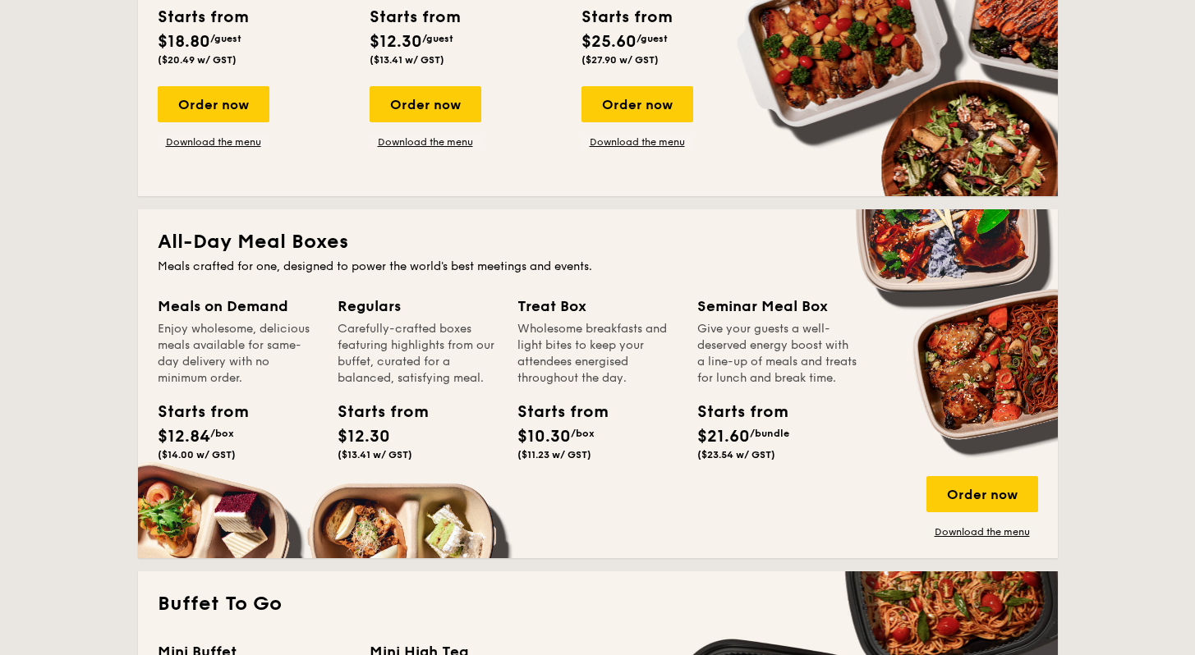
click at [176, 133] on div "Order now Download the menu" at bounding box center [214, 117] width 112 height 62
click at [180, 142] on link "Download the menu" at bounding box center [214, 141] width 112 height 13
